Goal: Find specific page/section: Find specific page/section

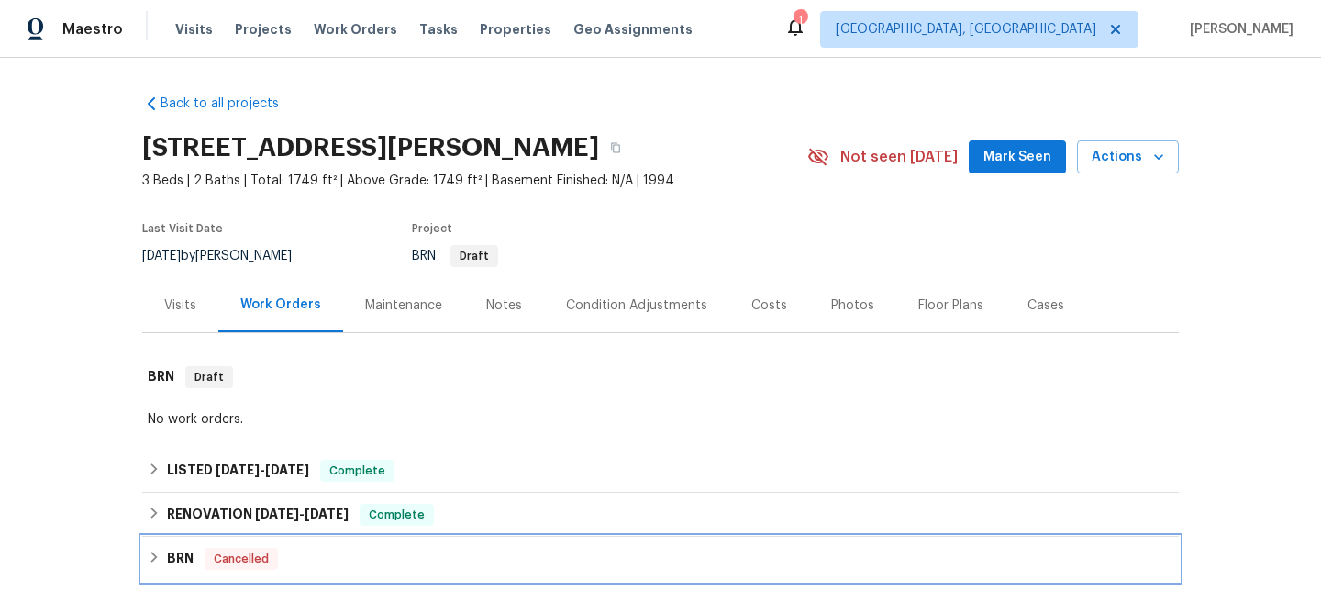
click at [200, 557] on div "BRN Cancelled" at bounding box center [661, 559] width 1026 height 22
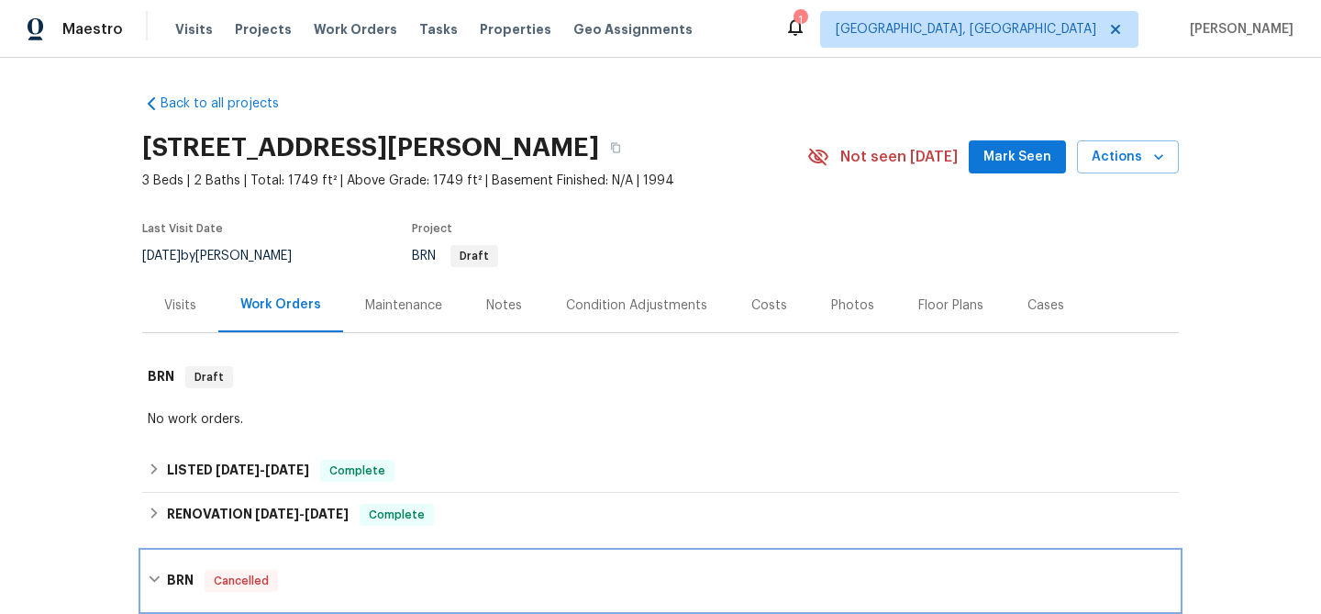
scroll to position [266, 0]
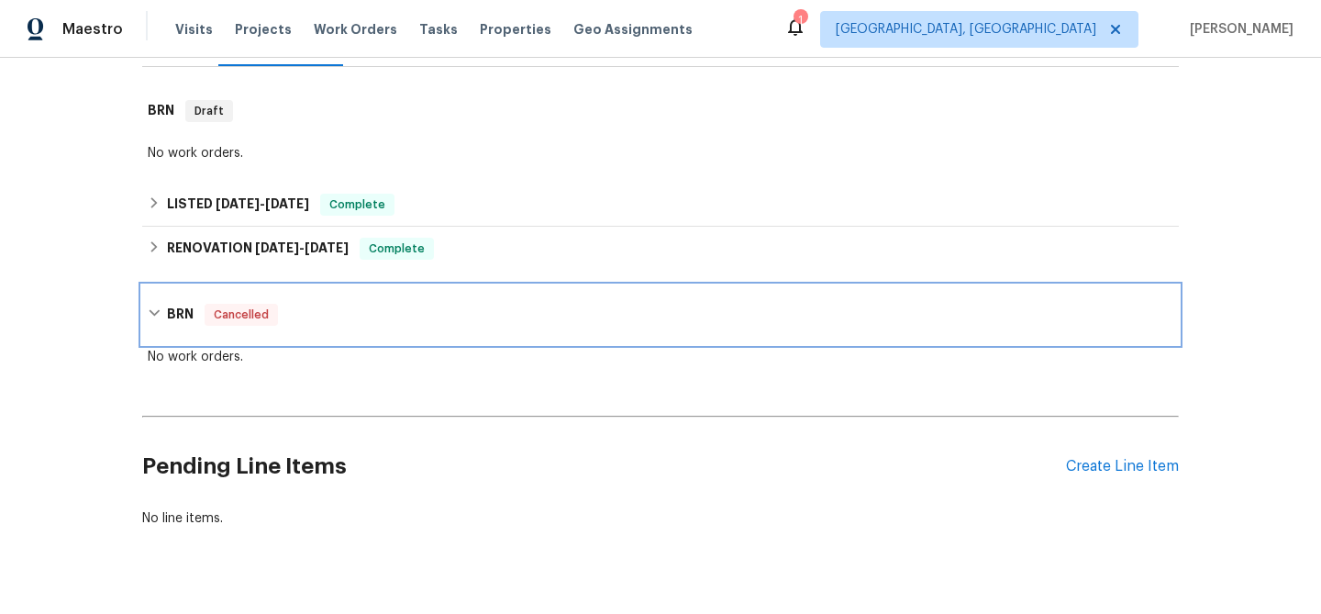
click at [238, 320] on span "Cancelled" at bounding box center [241, 315] width 70 height 18
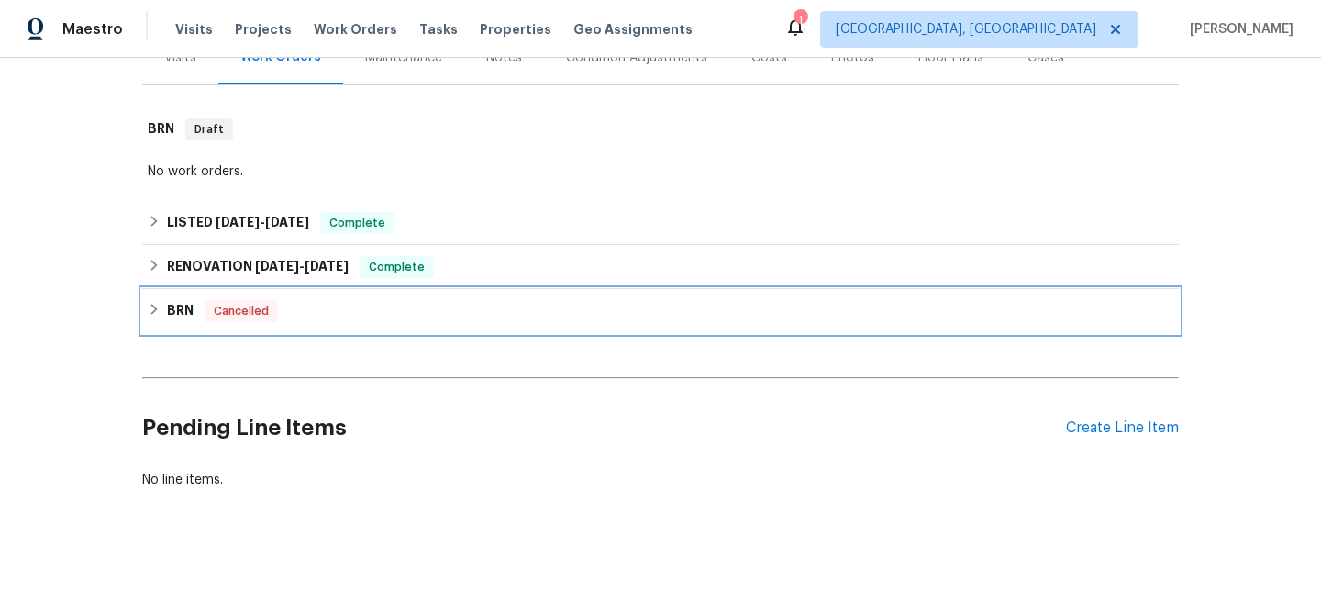
click at [160, 319] on div "BRN Cancelled" at bounding box center [661, 311] width 1026 height 22
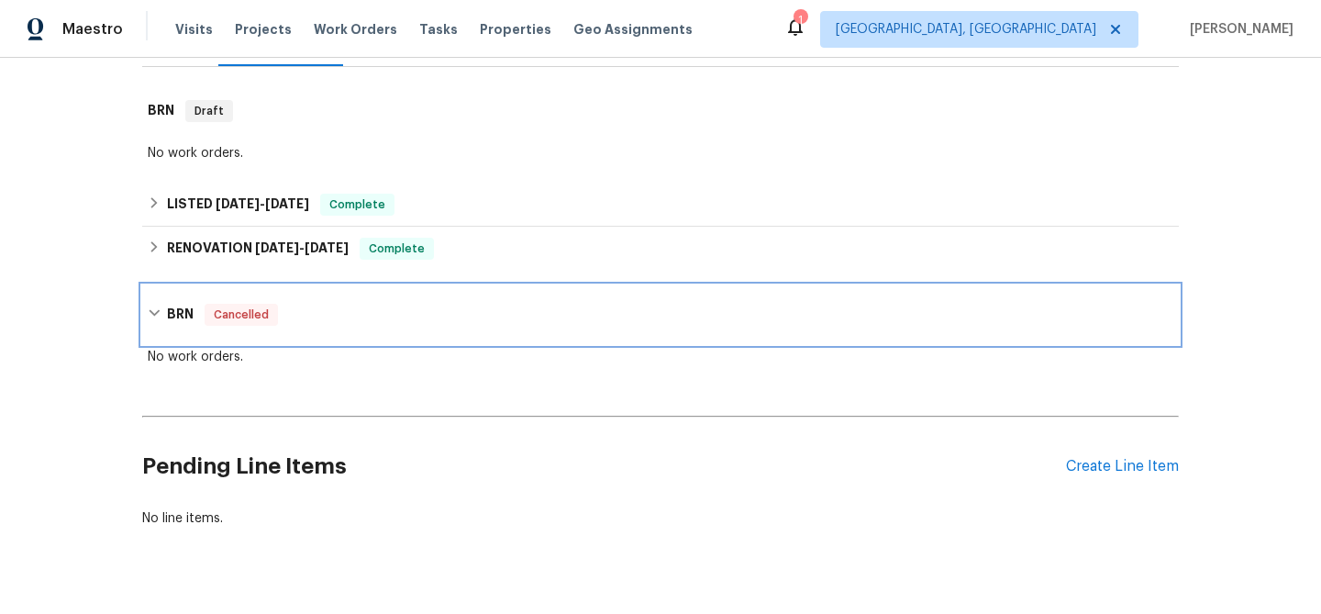
click at [160, 319] on div "BRN Cancelled" at bounding box center [661, 315] width 1026 height 22
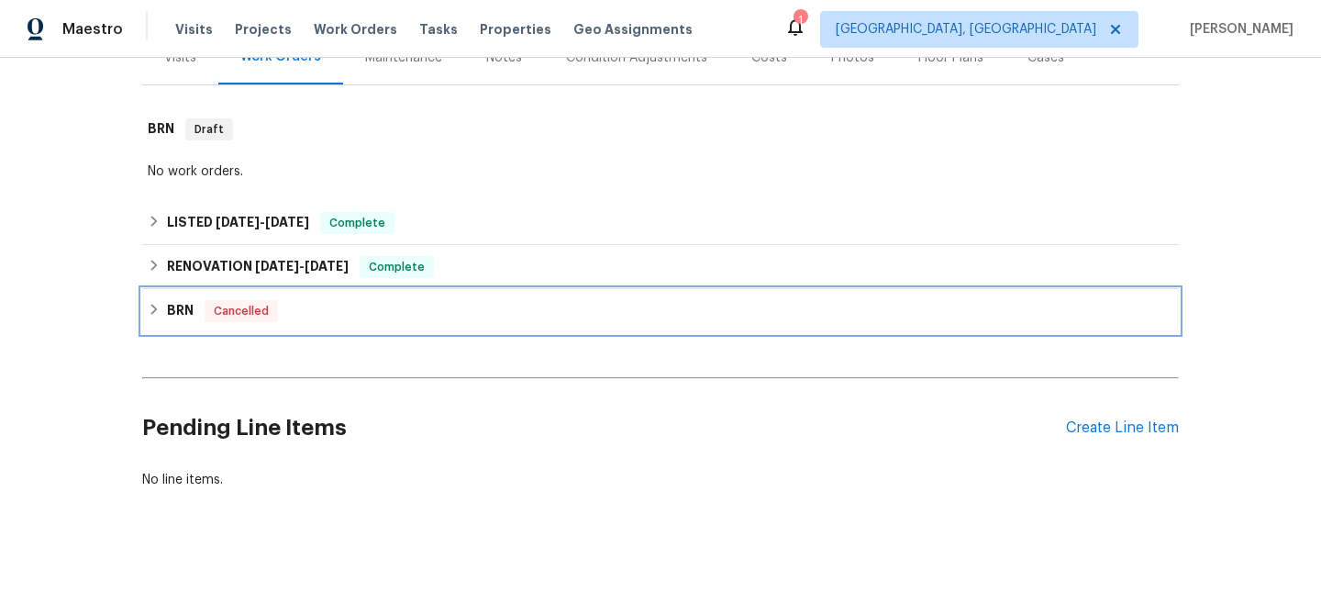
click at [160, 319] on div "BRN Cancelled" at bounding box center [661, 311] width 1026 height 22
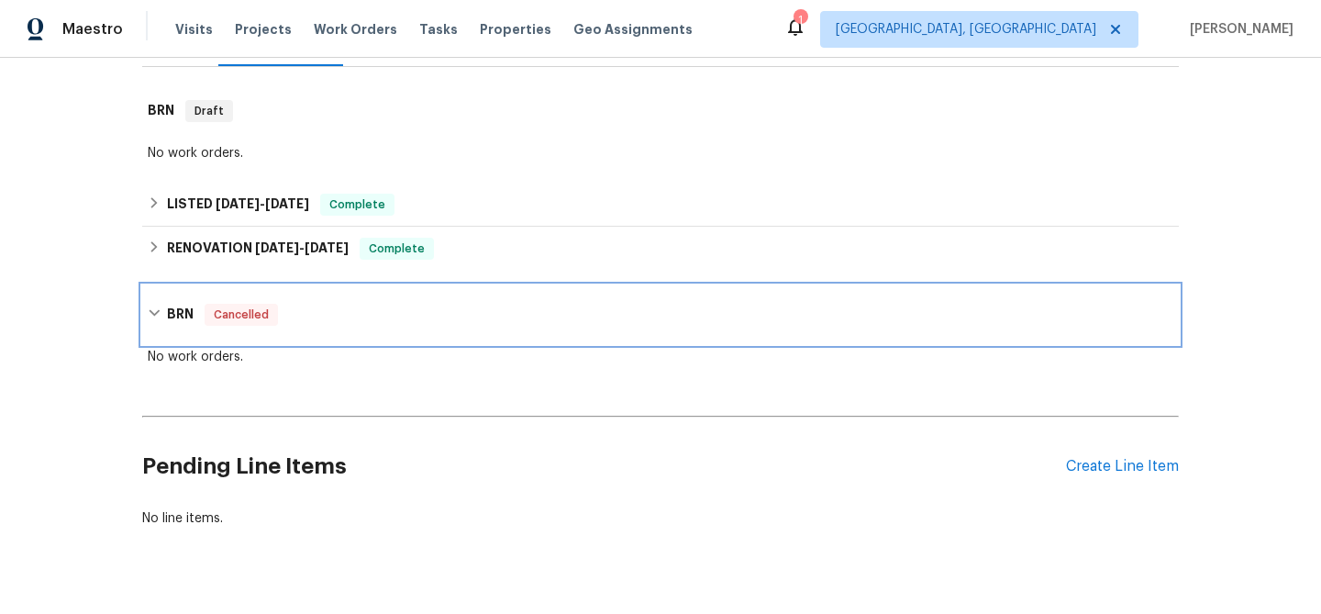
click at [160, 319] on div "BRN Cancelled" at bounding box center [661, 315] width 1026 height 22
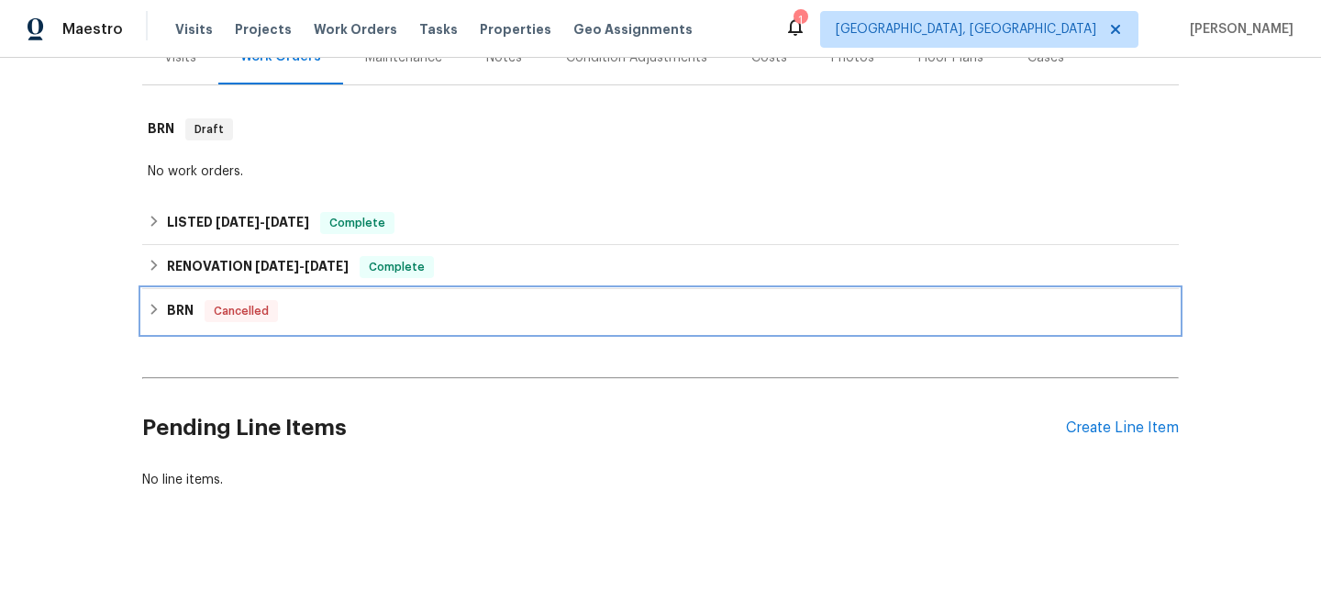
click at [160, 319] on div "BRN Cancelled" at bounding box center [661, 311] width 1026 height 22
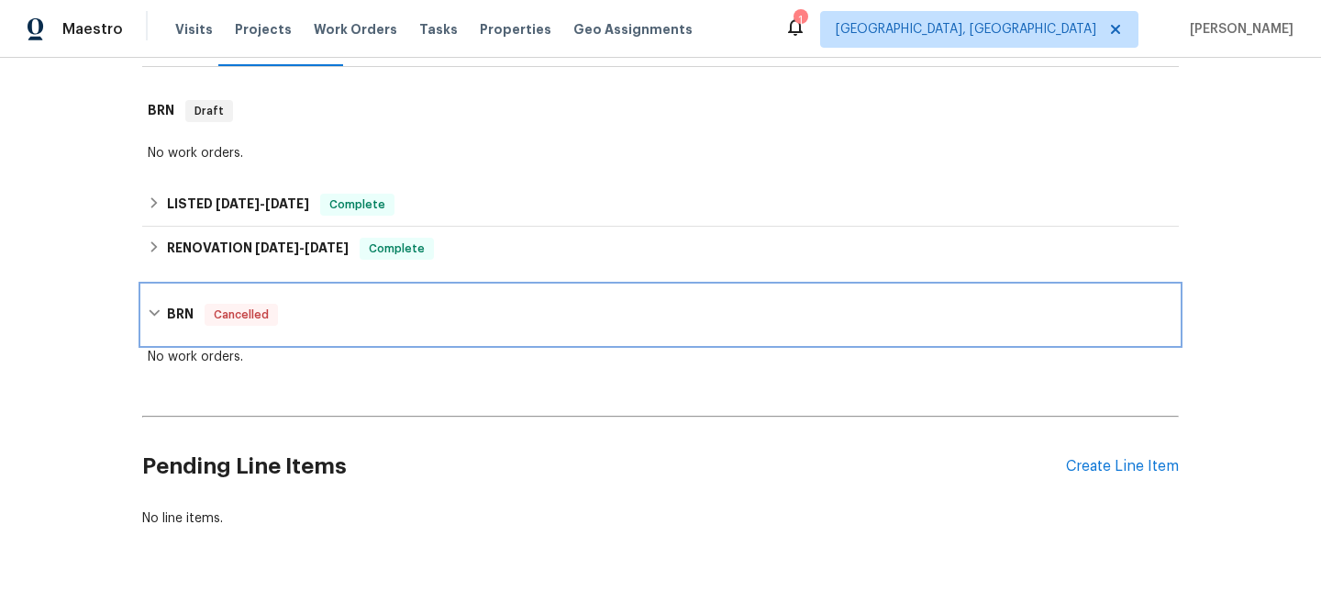
click at [160, 319] on div "BRN Cancelled" at bounding box center [661, 315] width 1026 height 22
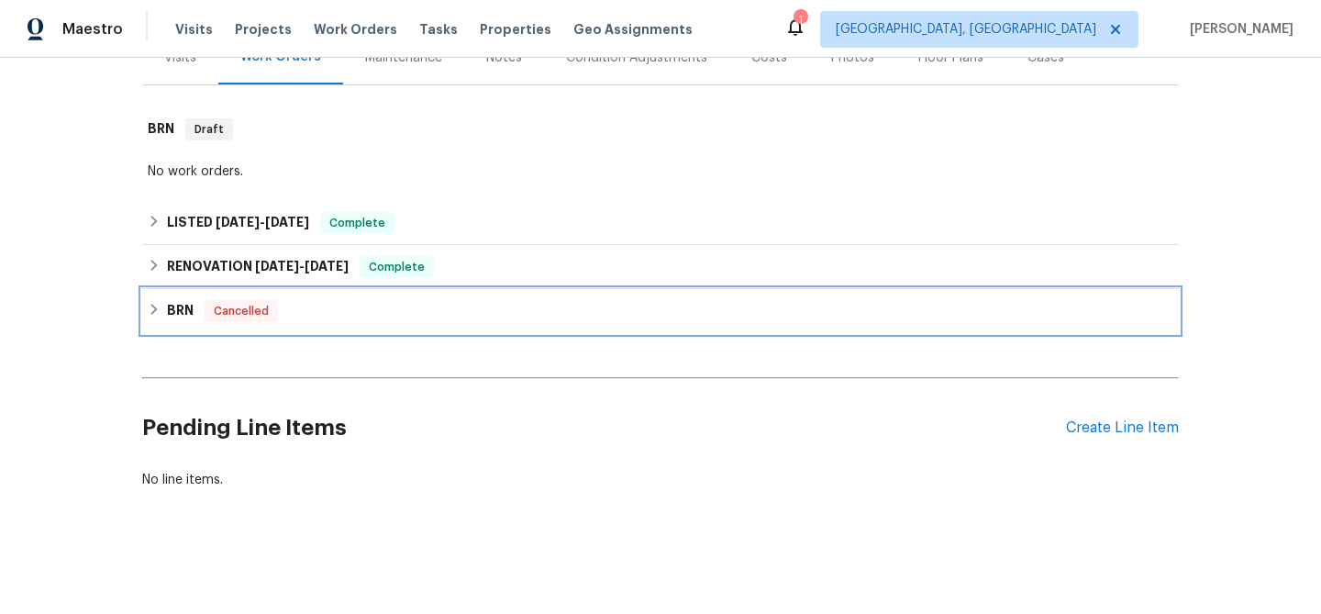
scroll to position [248, 0]
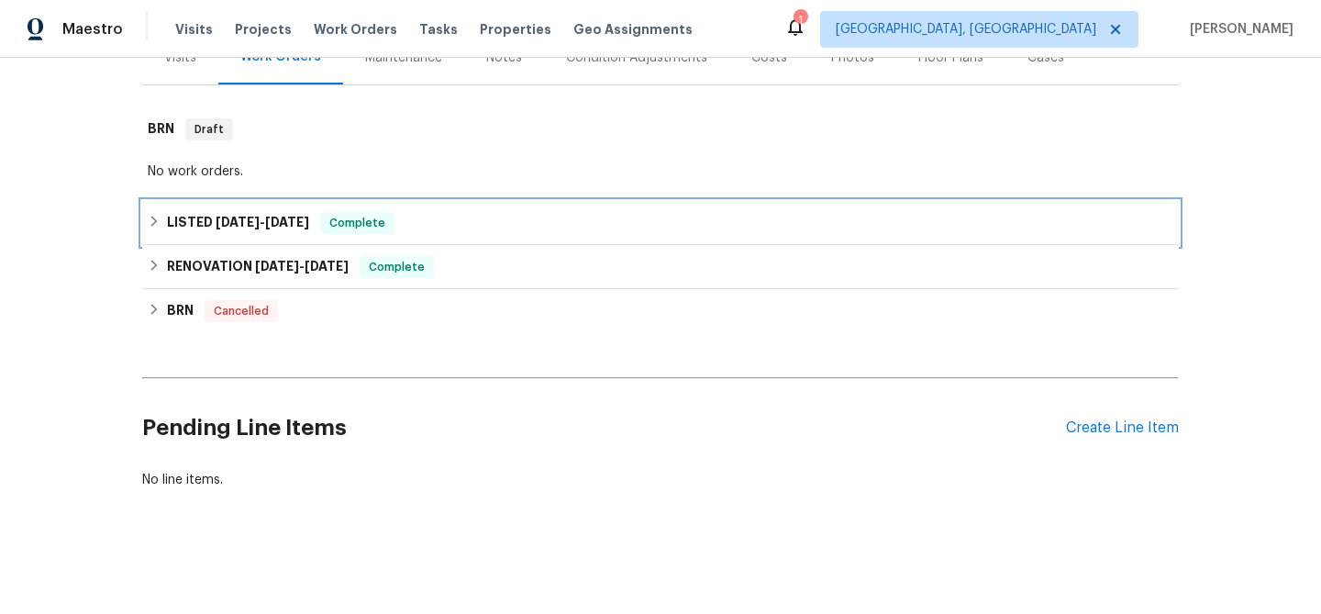
click at [190, 214] on h6 "LISTED [DATE] - [DATE]" at bounding box center [238, 223] width 142 height 22
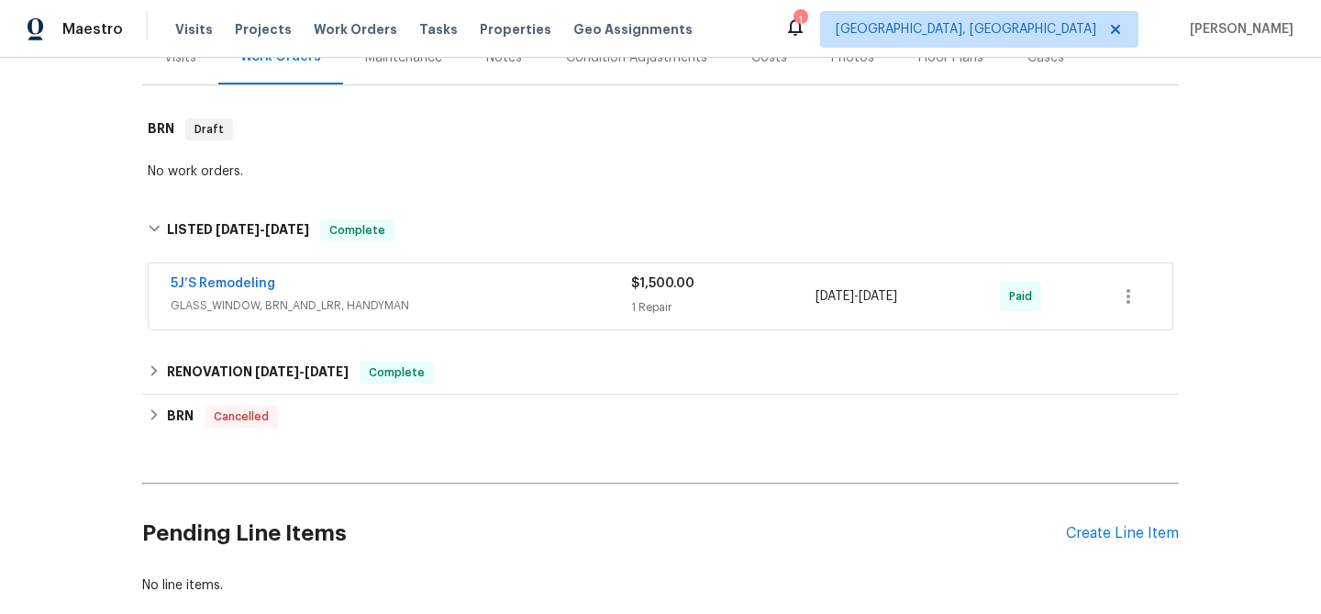
click at [435, 288] on div "5J’S Remodeling" at bounding box center [401, 285] width 461 height 22
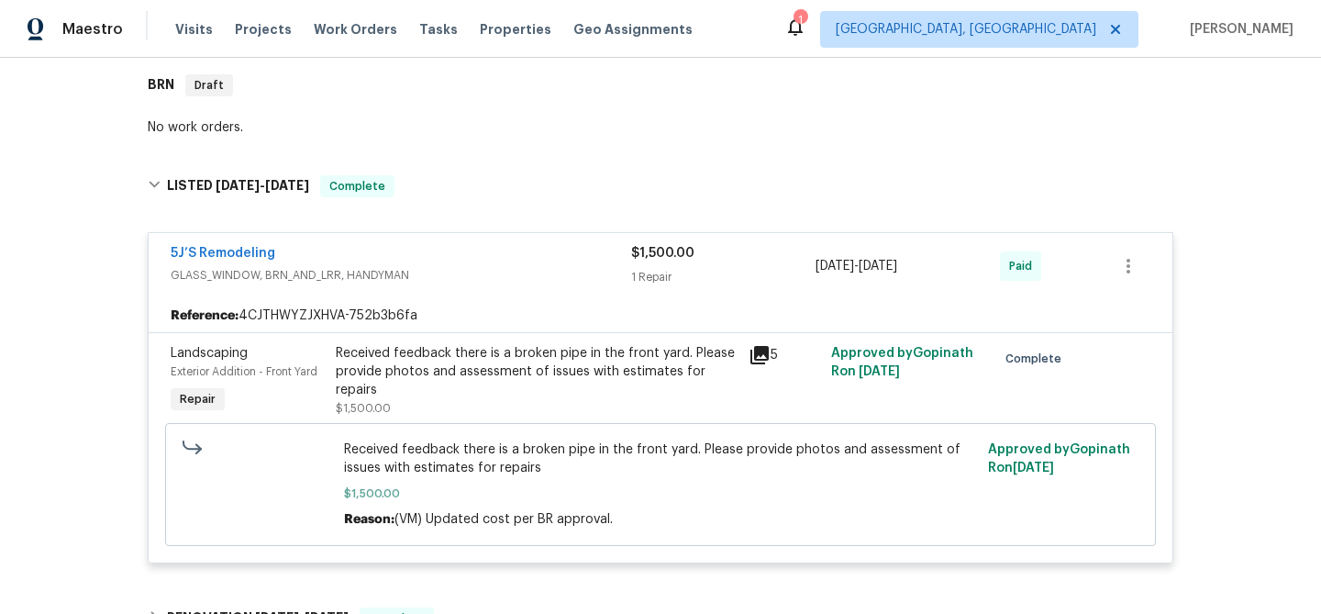
scroll to position [296, 0]
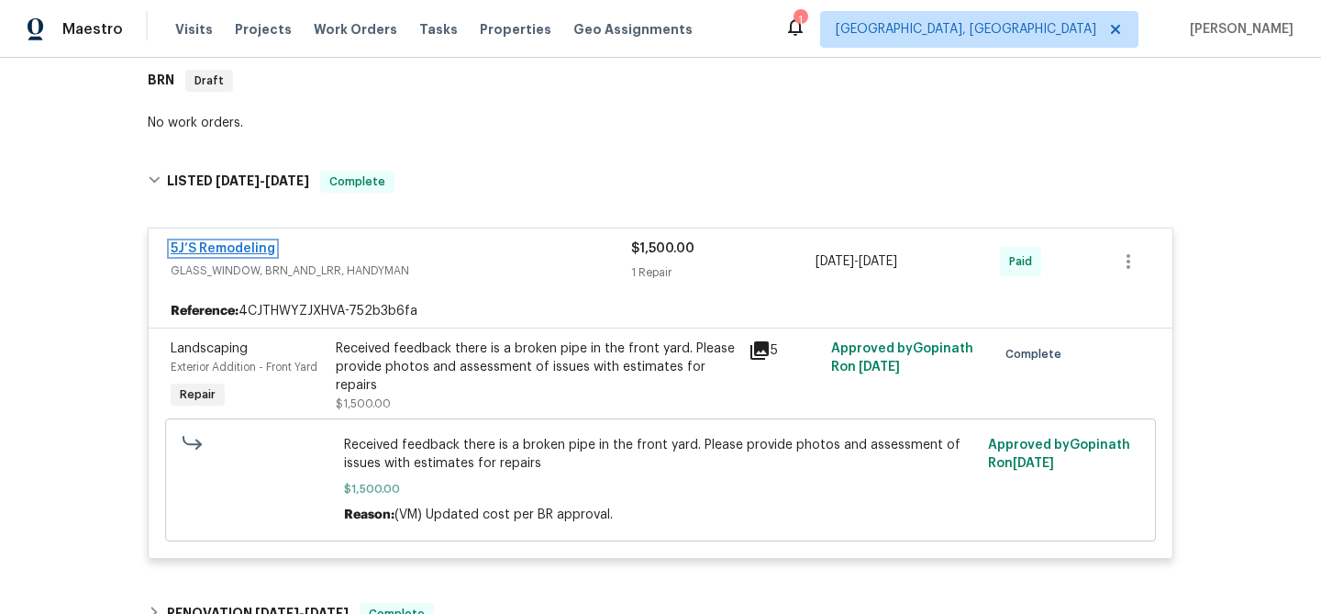
click at [244, 253] on link "5J’S Remodeling" at bounding box center [223, 248] width 105 height 13
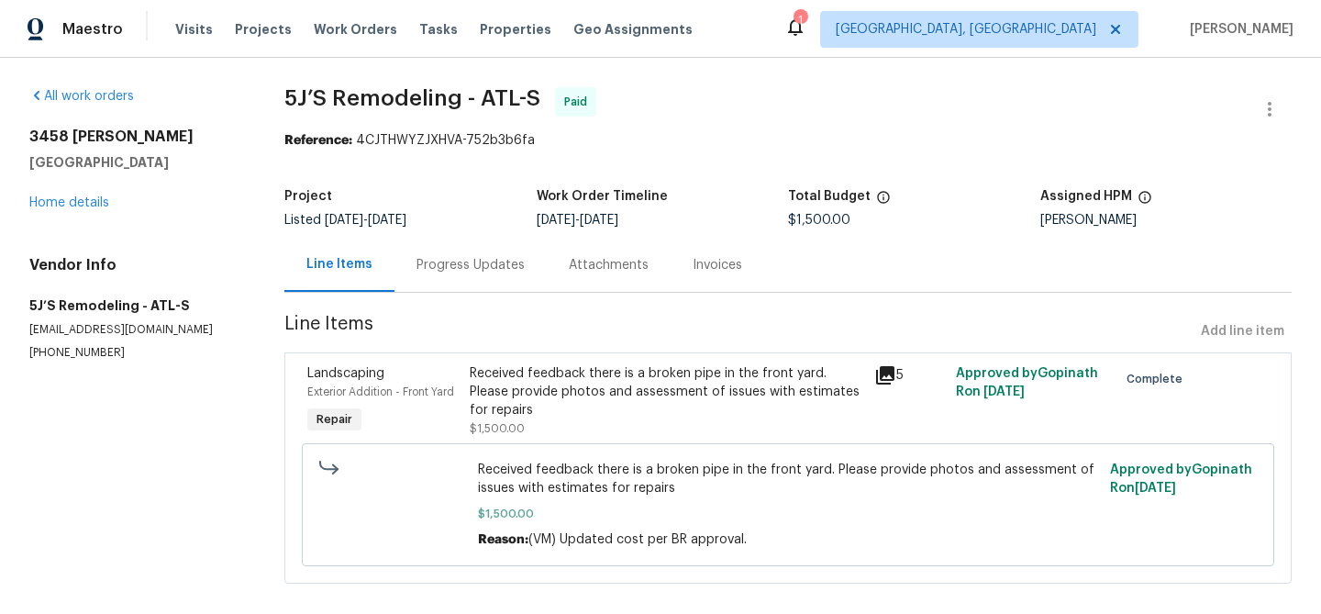
scroll to position [22, 0]
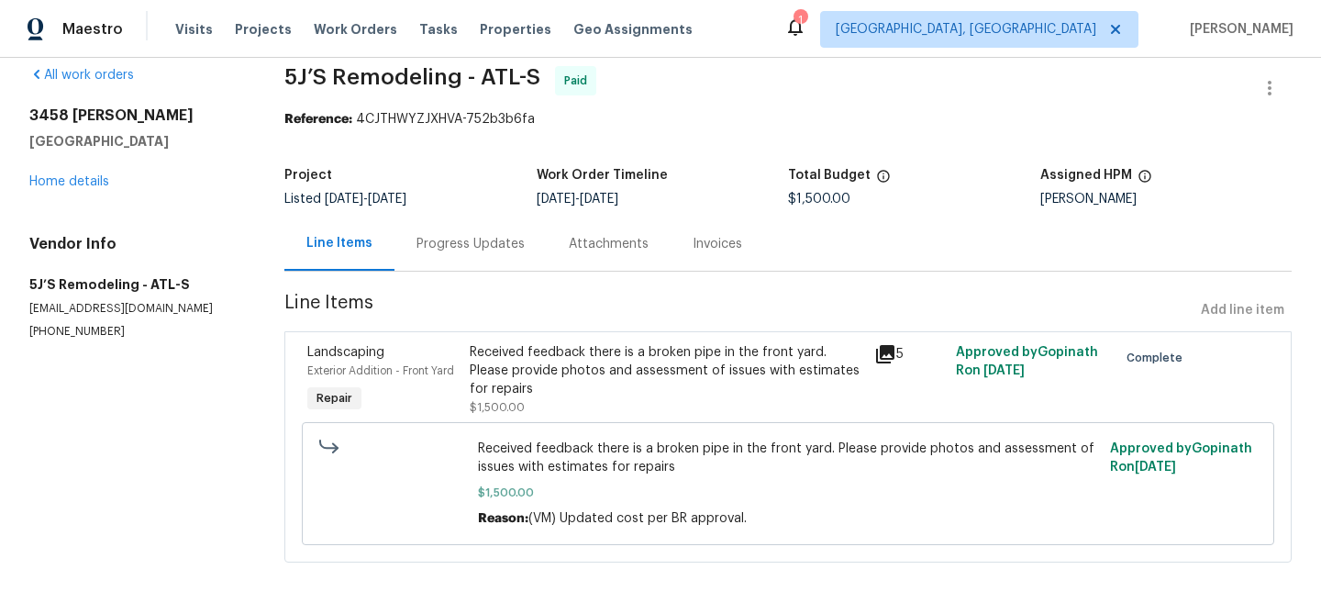
click at [451, 260] on div "Progress Updates" at bounding box center [471, 244] width 152 height 54
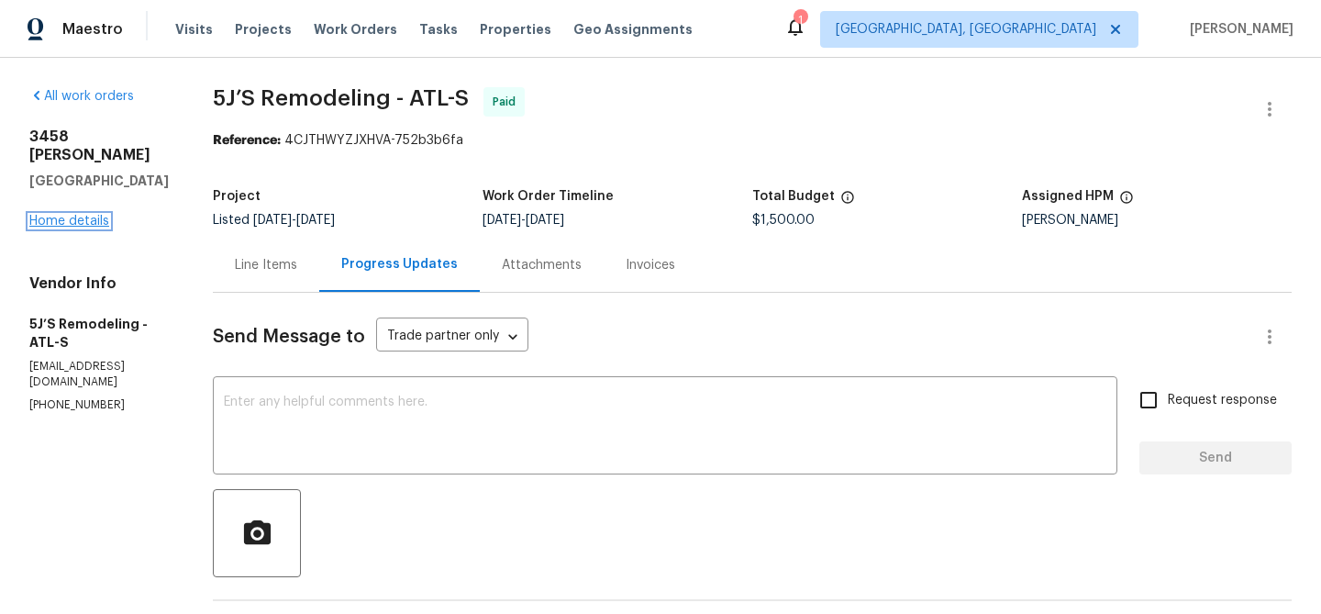
click at [51, 215] on link "Home details" at bounding box center [69, 221] width 80 height 13
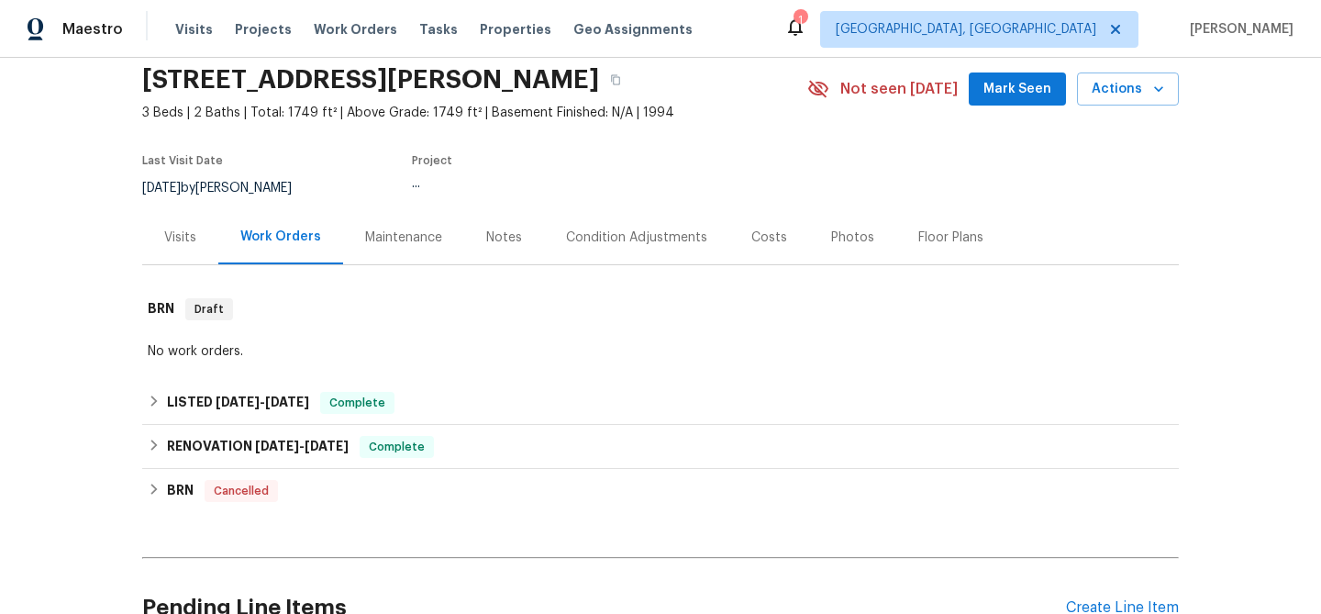
scroll to position [162, 0]
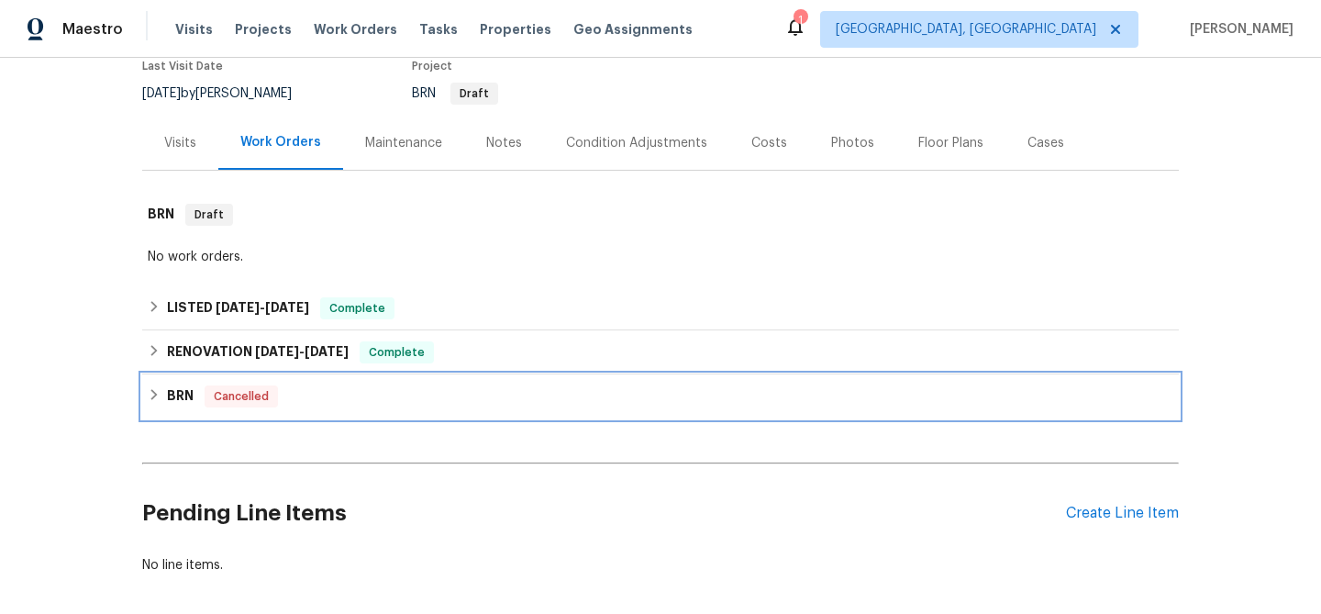
click at [290, 386] on div "BRN Cancelled" at bounding box center [661, 396] width 1026 height 22
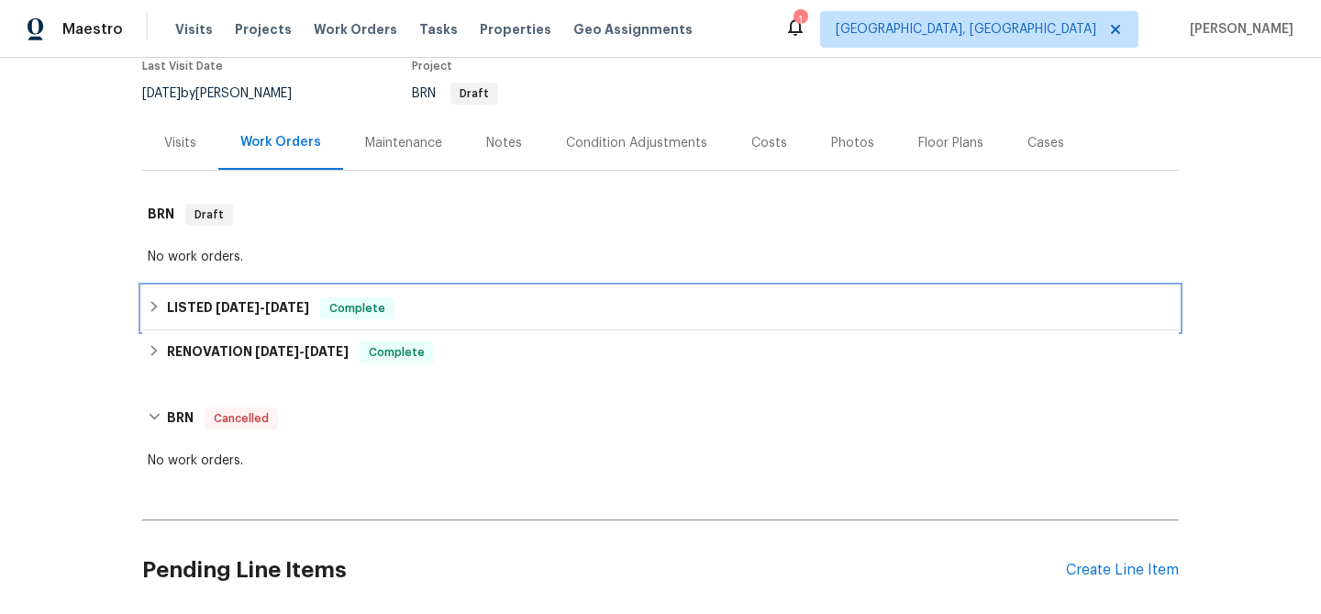
click at [258, 320] on div "LISTED [DATE] - [DATE] Complete" at bounding box center [660, 308] width 1037 height 44
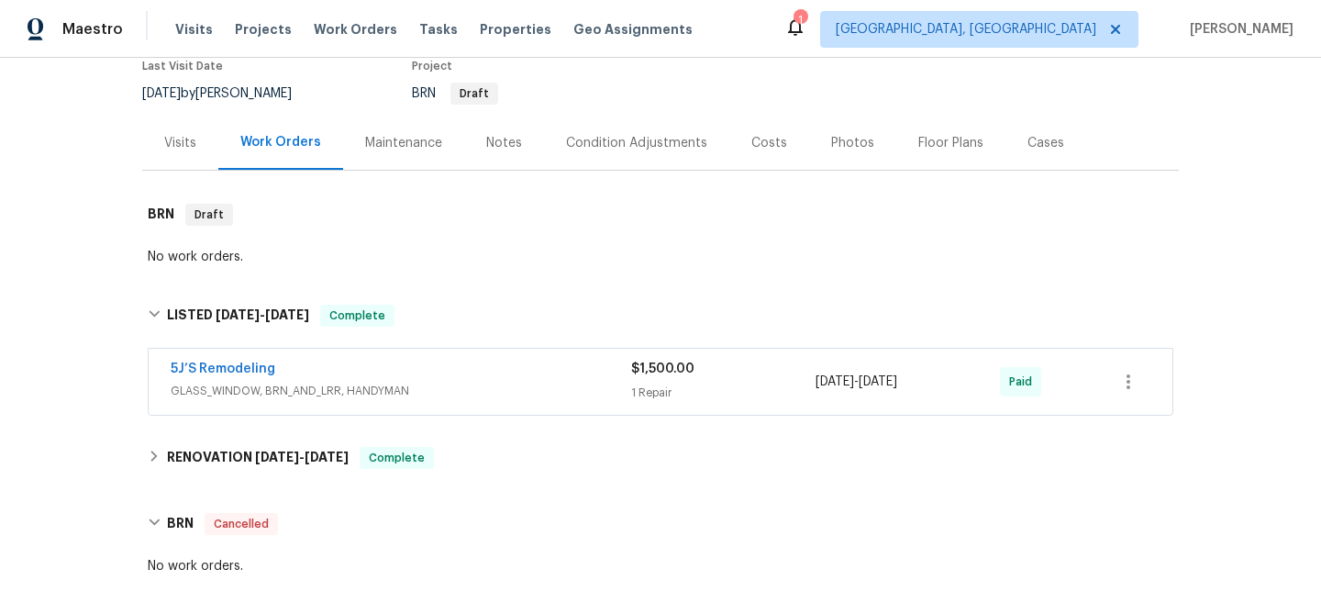
click at [400, 369] on div "5J’S Remodeling" at bounding box center [401, 371] width 461 height 22
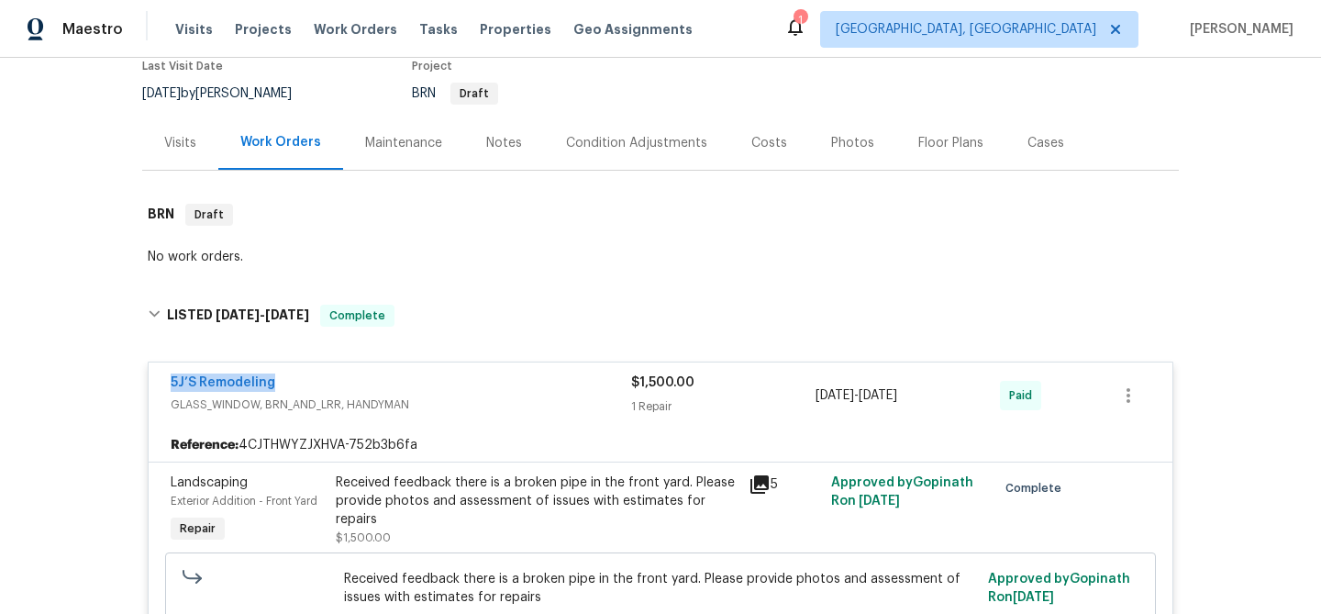
drag, startPoint x: 321, startPoint y: 382, endPoint x: 109, endPoint y: 382, distance: 212.0
click at [109, 382] on div "Back to all projects [STREET_ADDRESS][PERSON_NAME] 3 Beds | 2 Baths | Total: 17…" at bounding box center [660, 336] width 1321 height 556
copy link "5J’S Remodeling"
